Goal: Task Accomplishment & Management: Manage account settings

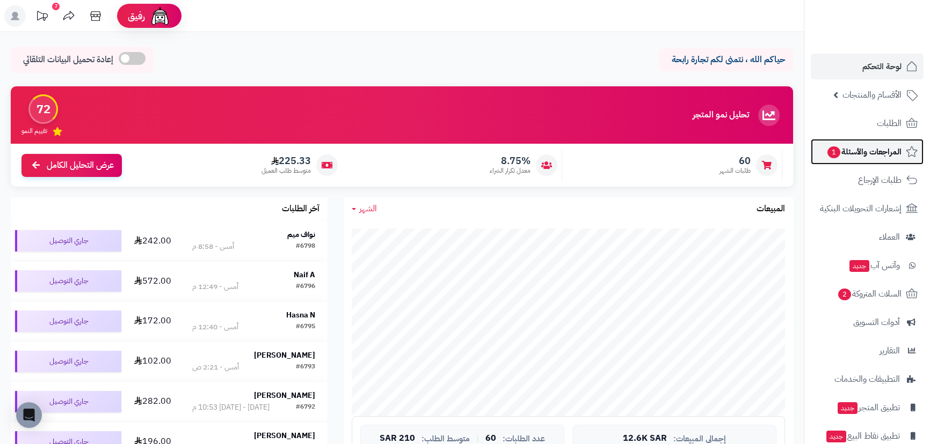
click at [862, 151] on span "المراجعات والأسئلة 1" at bounding box center [863, 151] width 75 height 15
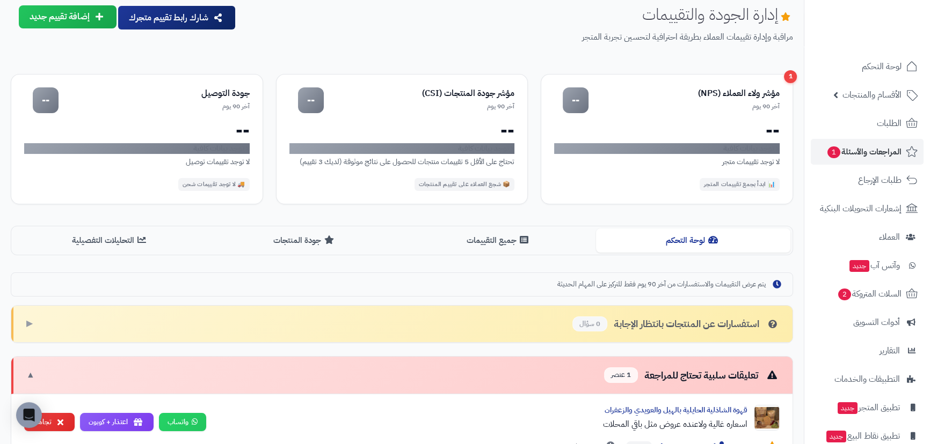
scroll to position [97, 0]
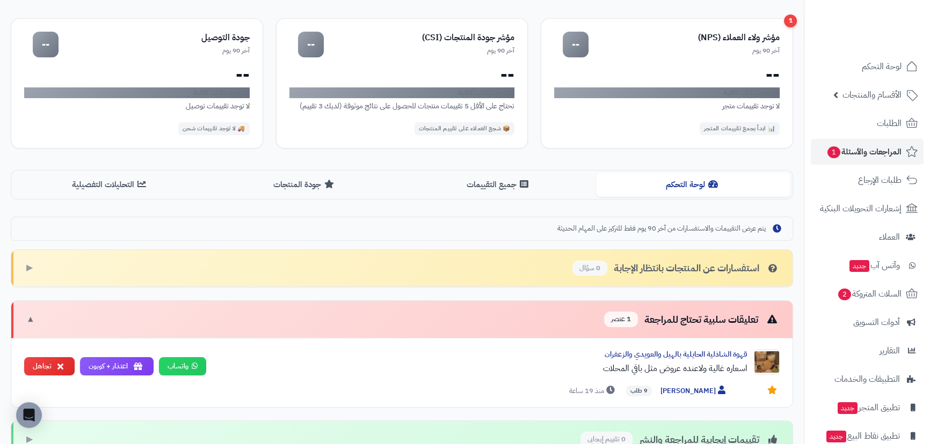
click at [635, 316] on span "1 عنصر" at bounding box center [621, 320] width 34 height 16
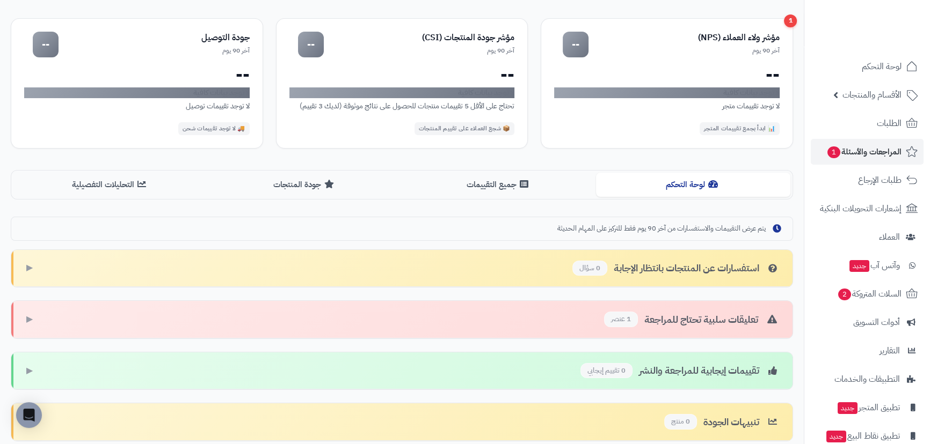
scroll to position [181, 0]
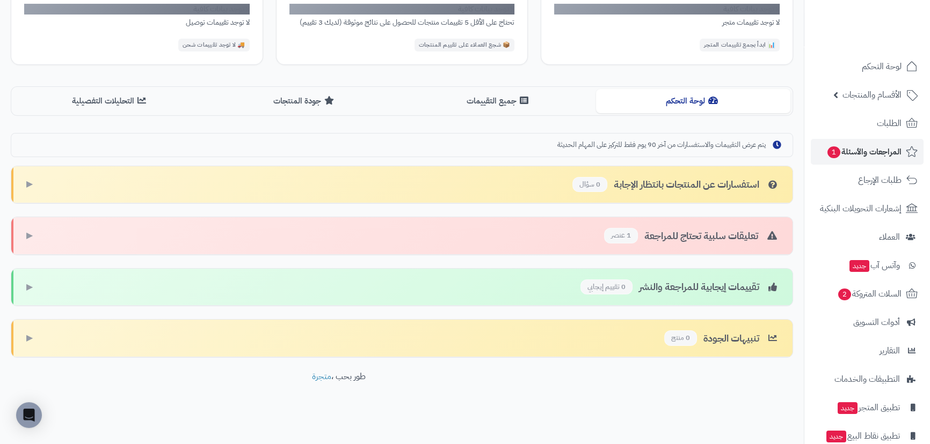
click at [659, 229] on div "تعليقات سلبية تحتاج للمراجعة 1 عنصر" at bounding box center [692, 236] width 176 height 16
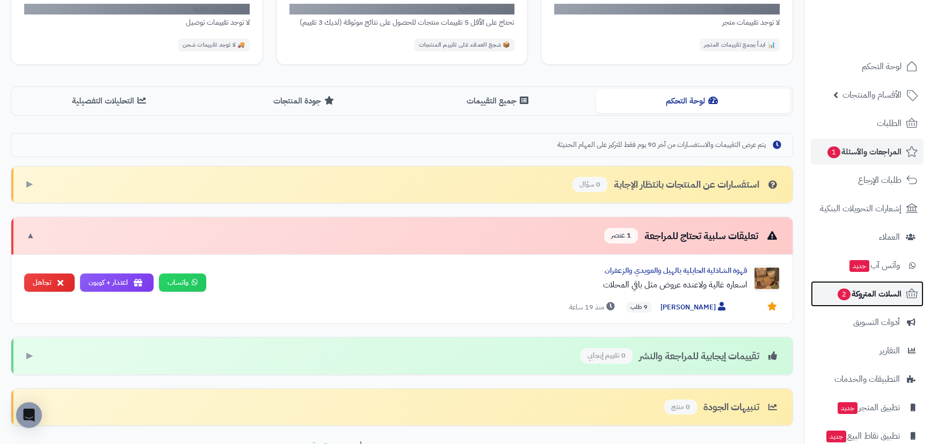
drag, startPoint x: 851, startPoint y: 296, endPoint x: 844, endPoint y: 283, distance: 13.9
click at [851, 295] on span "السلات المتروكة 2" at bounding box center [868, 294] width 65 height 15
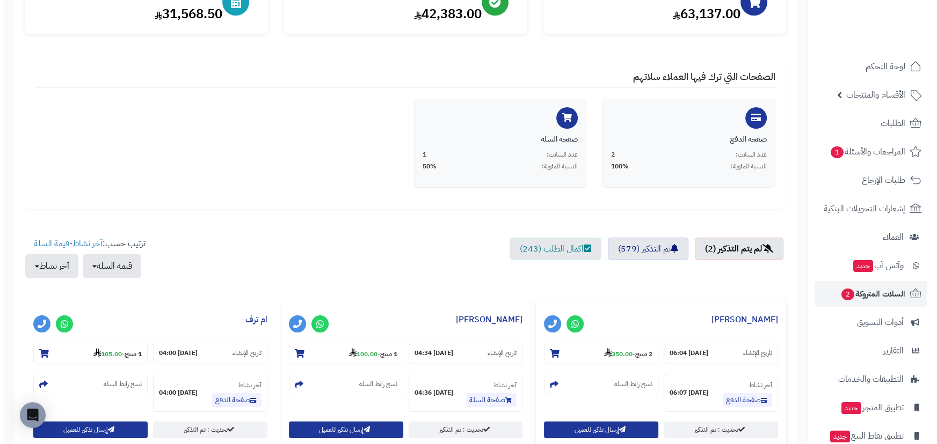
scroll to position [244, 0]
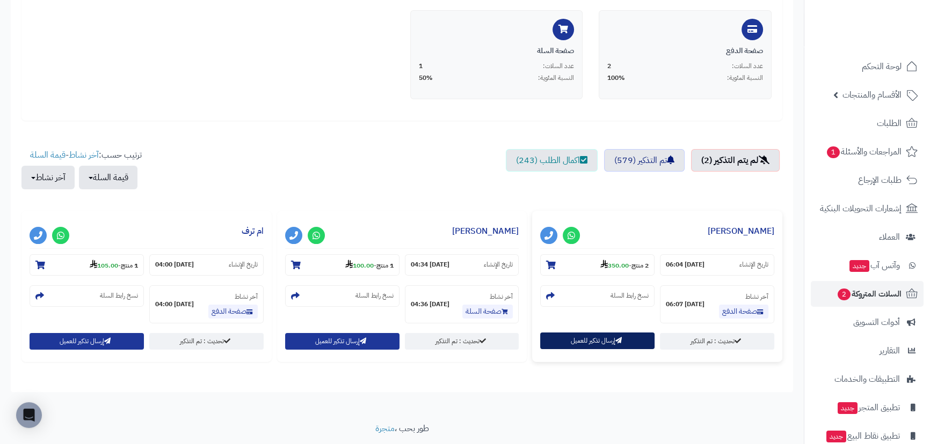
click at [597, 342] on button "إرسال تذكير للعميل" at bounding box center [597, 341] width 114 height 17
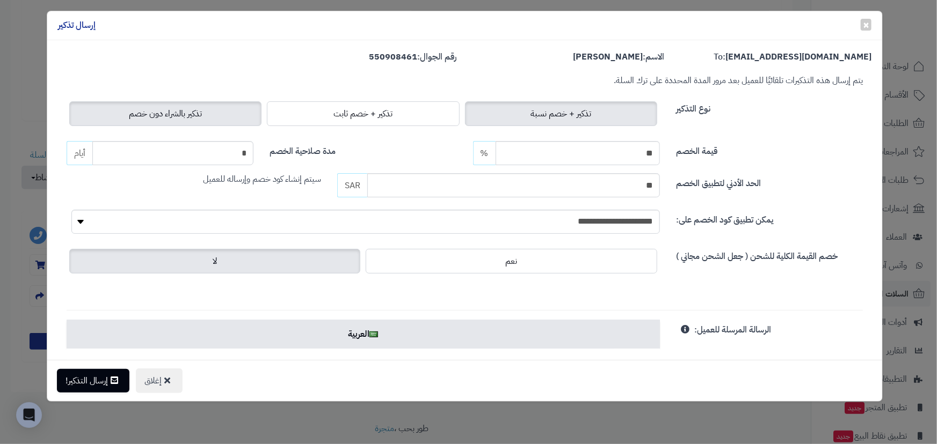
click at [105, 118] on label "تذكير بالشراء دون خصم" at bounding box center [165, 113] width 192 height 25
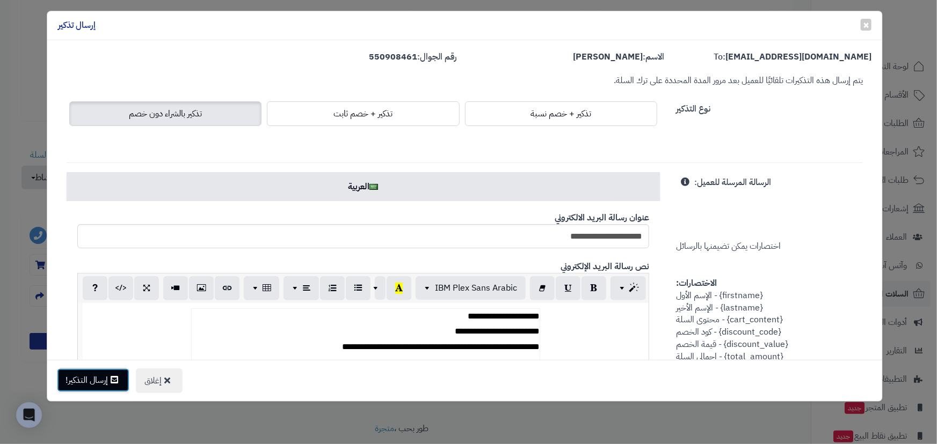
click at [102, 385] on button "إرسال التذكير!" at bounding box center [93, 381] width 72 height 24
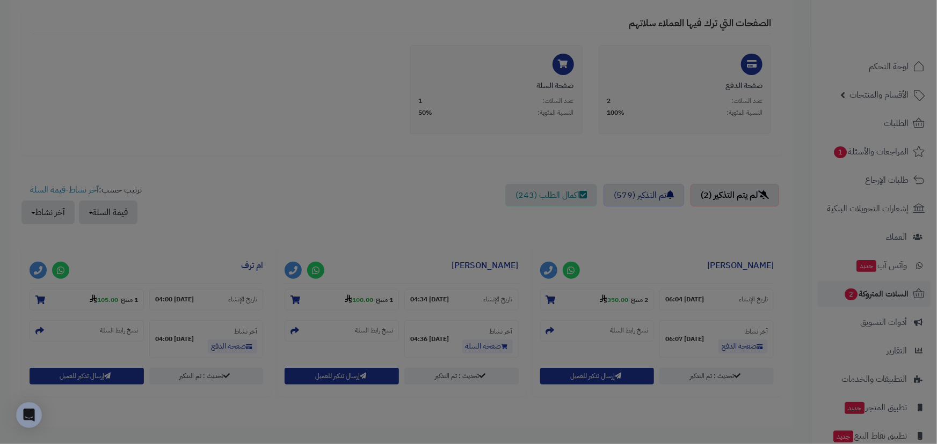
scroll to position [279, 0]
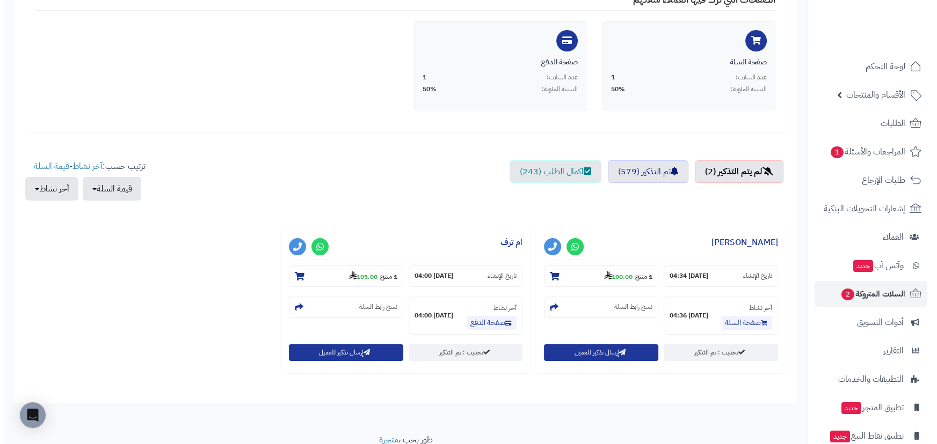
scroll to position [244, 0]
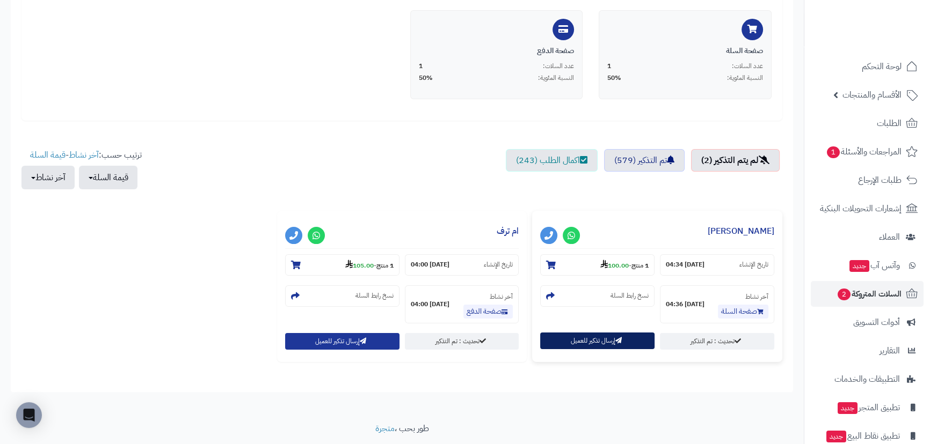
click at [570, 343] on button "إرسال تذكير للعميل" at bounding box center [597, 341] width 114 height 17
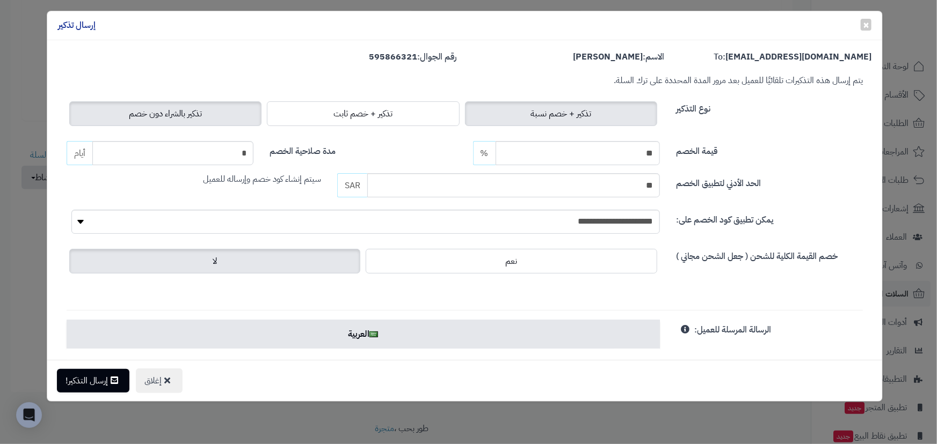
click at [230, 123] on label "تذكير بالشراء دون خصم" at bounding box center [165, 113] width 192 height 25
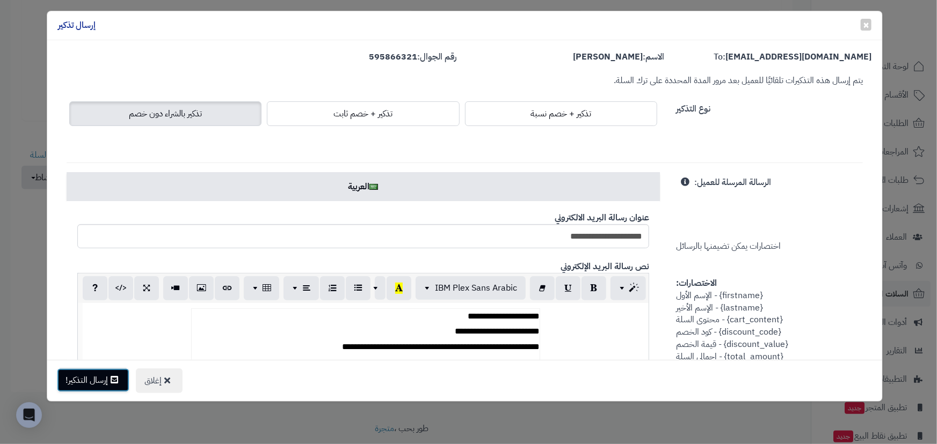
click at [103, 383] on button "إرسال التذكير!" at bounding box center [93, 381] width 72 height 24
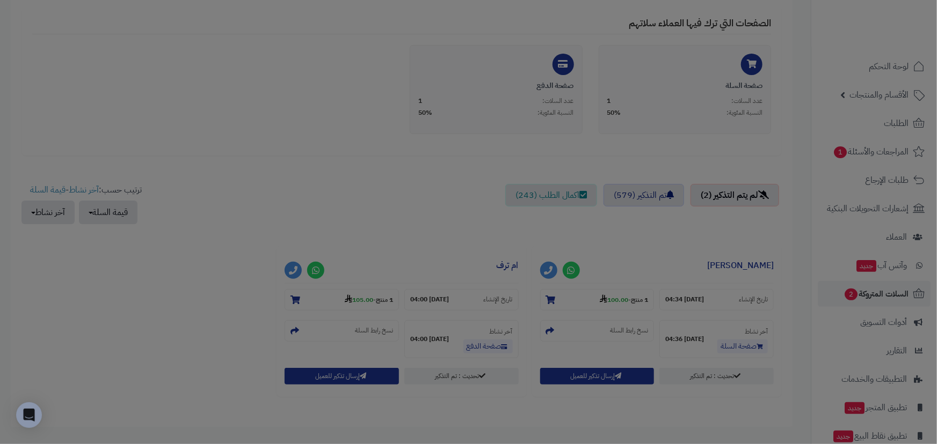
scroll to position [279, 0]
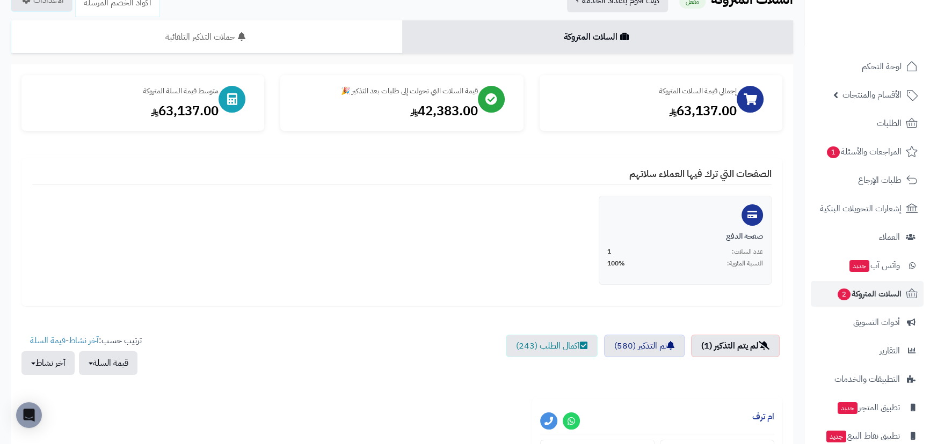
scroll to position [97, 0]
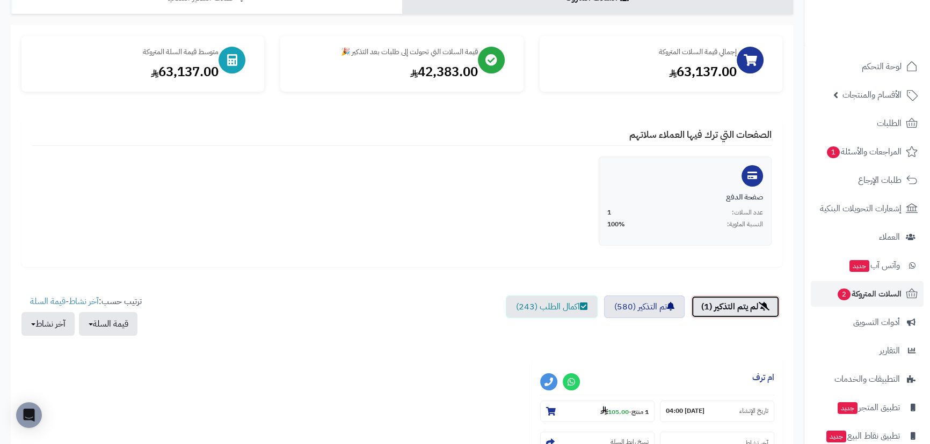
click at [724, 305] on link "لم يتم التذكير (1)" at bounding box center [735, 307] width 89 height 23
click at [762, 311] on link "لم يتم التذكير (1)" at bounding box center [735, 307] width 89 height 23
click at [856, 298] on span "السلات المتروكة 2" at bounding box center [868, 294] width 65 height 15
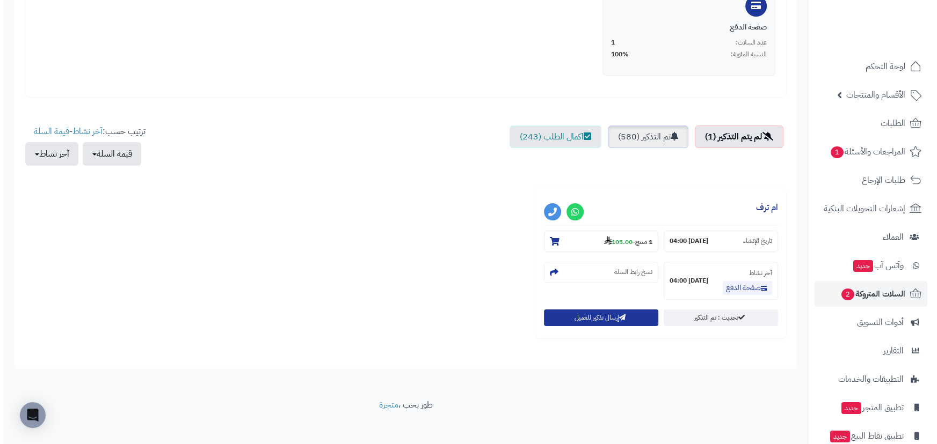
scroll to position [275, 0]
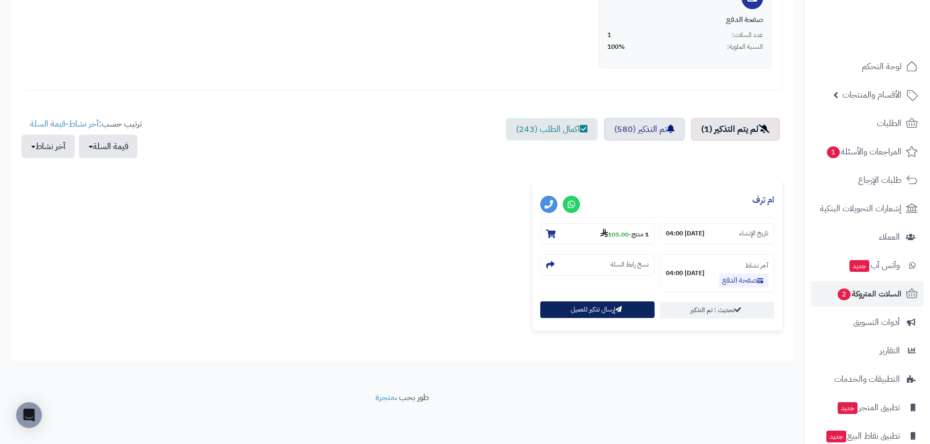
click at [632, 307] on button "إرسال تذكير للعميل" at bounding box center [597, 310] width 114 height 17
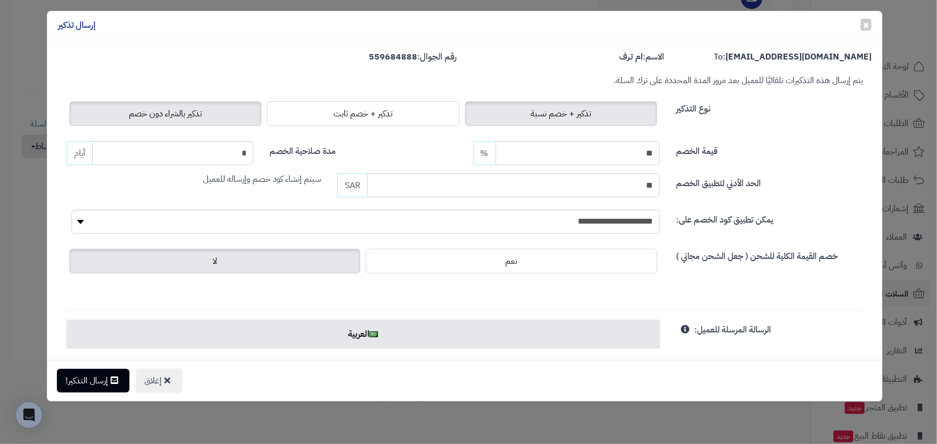
drag, startPoint x: 126, startPoint y: 115, endPoint x: 127, endPoint y: 229, distance: 113.8
click at [127, 117] on label "تذكير بالشراء دون خصم" at bounding box center [165, 113] width 192 height 25
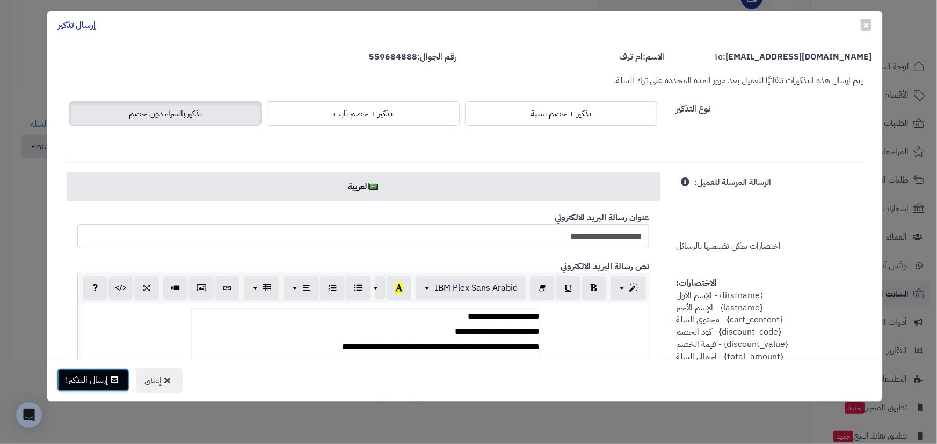
click at [93, 376] on button "إرسال التذكير!" at bounding box center [93, 381] width 72 height 24
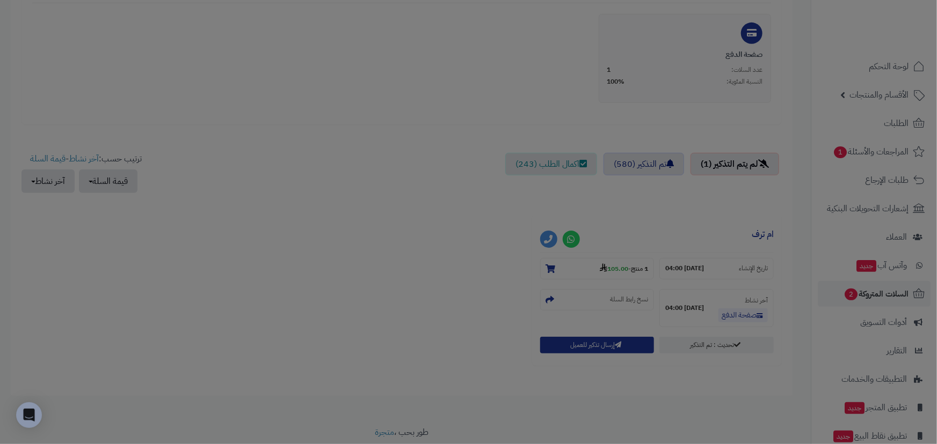
scroll to position [310, 0]
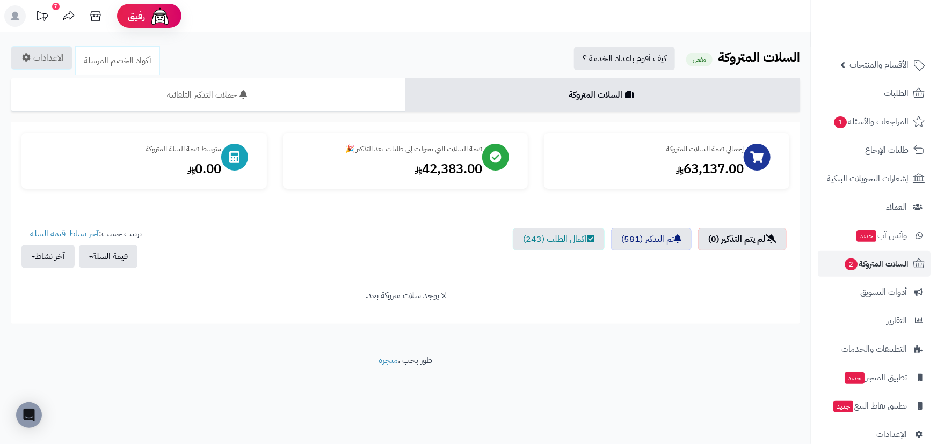
scroll to position [46, 0]
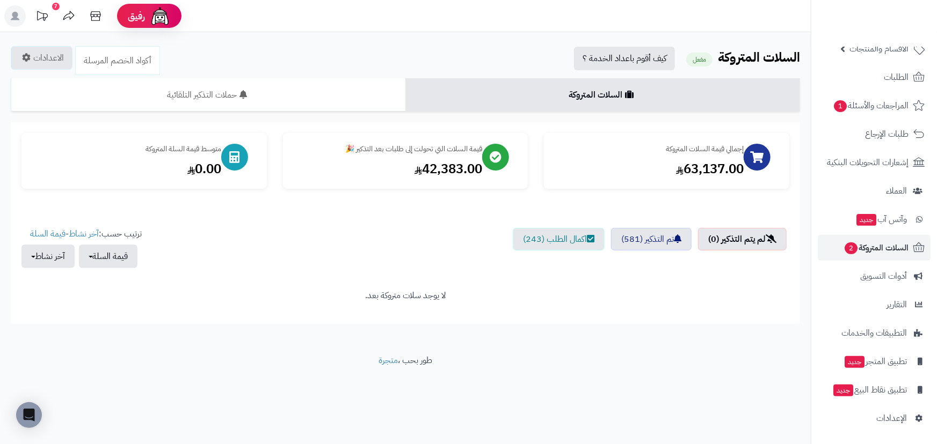
click at [56, 9] on div "7" at bounding box center [56, 7] width 8 height 8
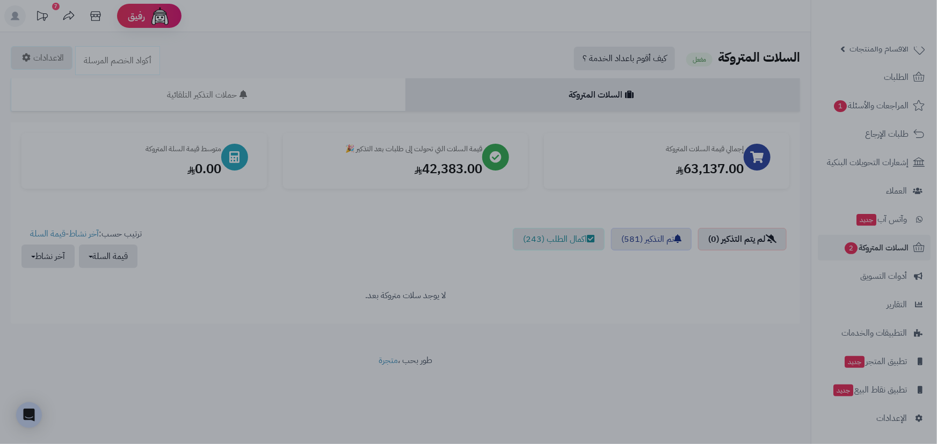
click at [655, 31] on div at bounding box center [468, 222] width 937 height 444
